Goal: Task Accomplishment & Management: Use online tool/utility

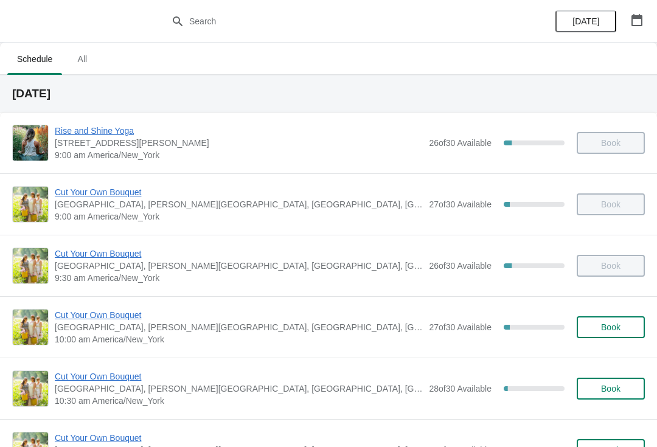
click at [106, 130] on span "Rise and Shine Yoga" at bounding box center [239, 131] width 368 height 12
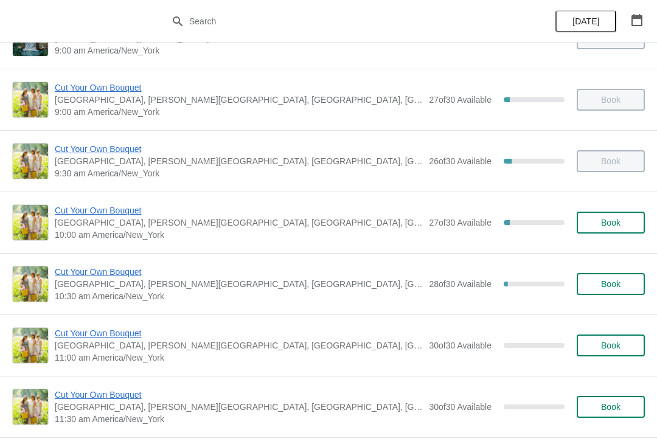
scroll to position [104, 0]
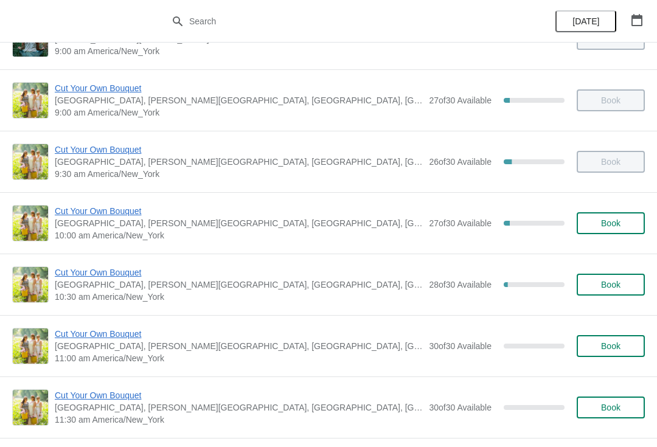
click at [137, 206] on span "Cut Your Own Bouquet" at bounding box center [239, 211] width 368 height 12
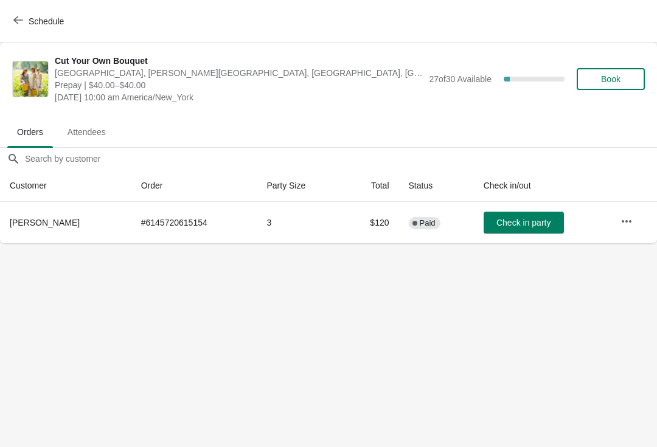
click at [517, 216] on button "Check in party" at bounding box center [524, 223] width 80 height 22
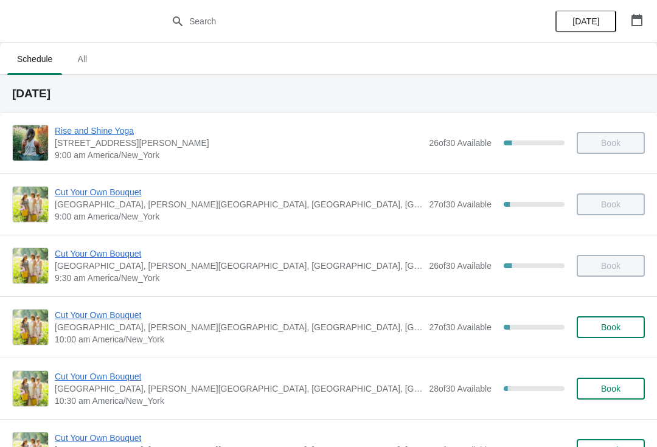
click at [74, 130] on span "Rise and Shine Yoga" at bounding box center [239, 131] width 368 height 12
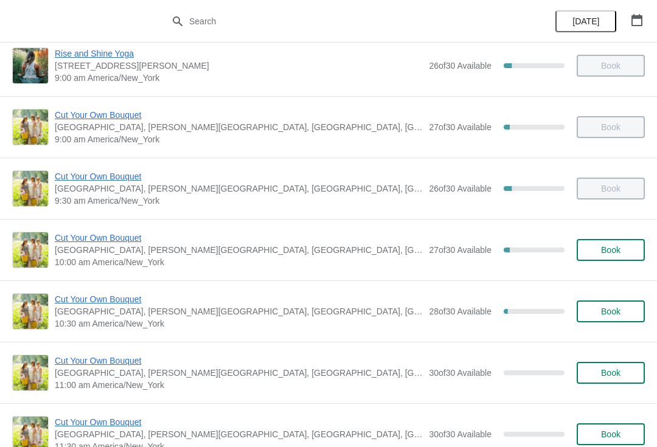
scroll to position [226, 0]
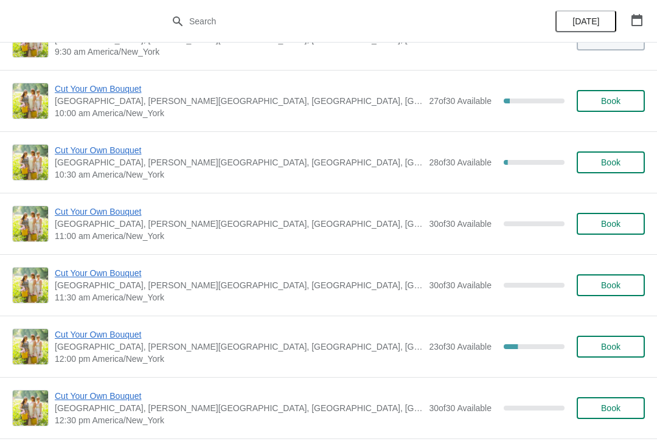
click at [119, 152] on span "Cut Your Own Bouquet" at bounding box center [239, 150] width 368 height 12
